Goal: Find specific page/section: Find specific page/section

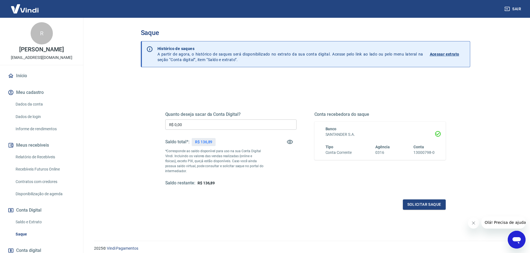
click at [26, 163] on link "Relatório de Recebíveis" at bounding box center [44, 157] width 63 height 11
